Goal: Navigation & Orientation: Go to known website

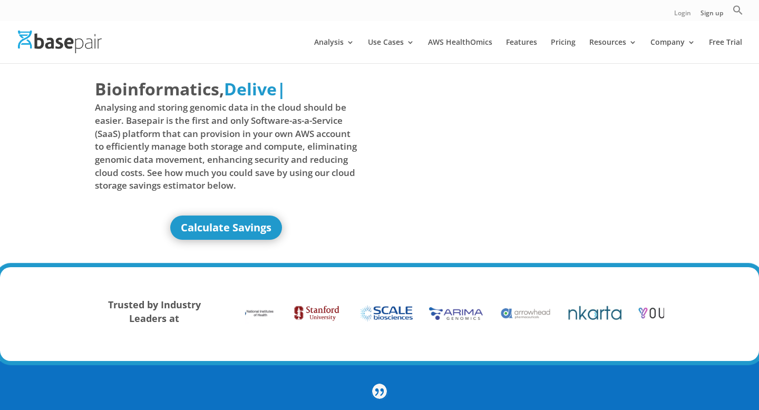
click at [678, 14] on link "Login" at bounding box center [682, 15] width 17 height 11
